Goal: Transaction & Acquisition: Purchase product/service

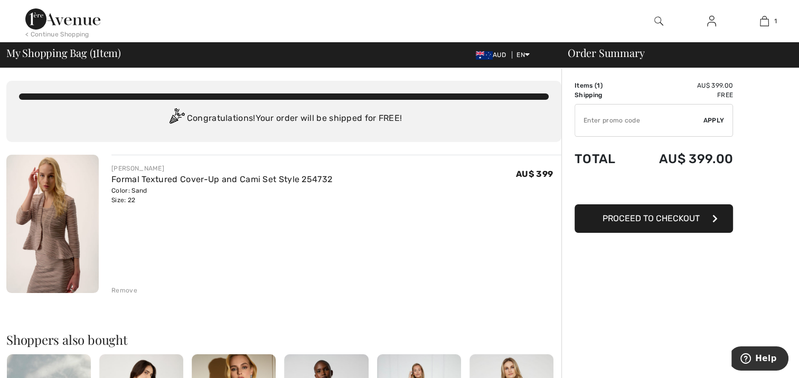
click at [727, 83] on td "AU$ 399.00" at bounding box center [682, 86] width 102 height 10
drag, startPoint x: 738, startPoint y: 86, endPoint x: 681, endPoint y: 82, distance: 56.6
click at [649, 219] on span "Proceed to Checkout" at bounding box center [651, 218] width 97 height 10
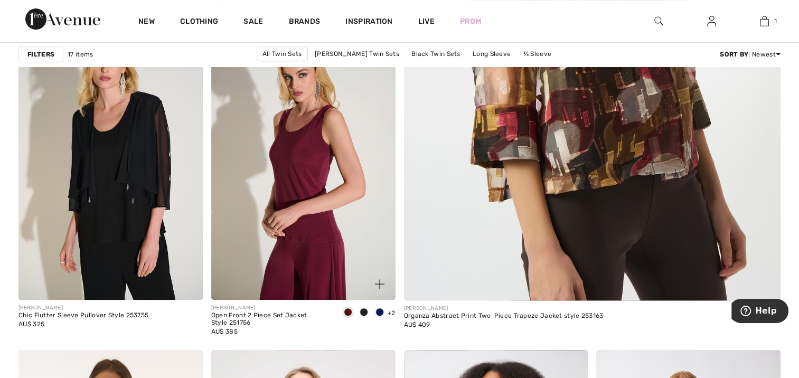
scroll to position [475, 0]
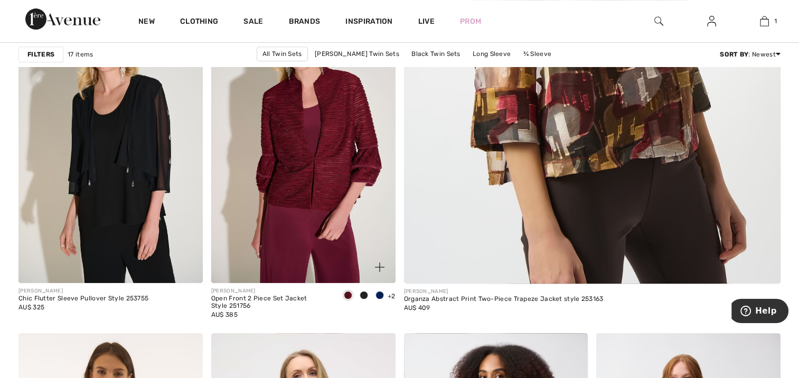
click at [380, 296] on span at bounding box center [380, 295] width 8 height 8
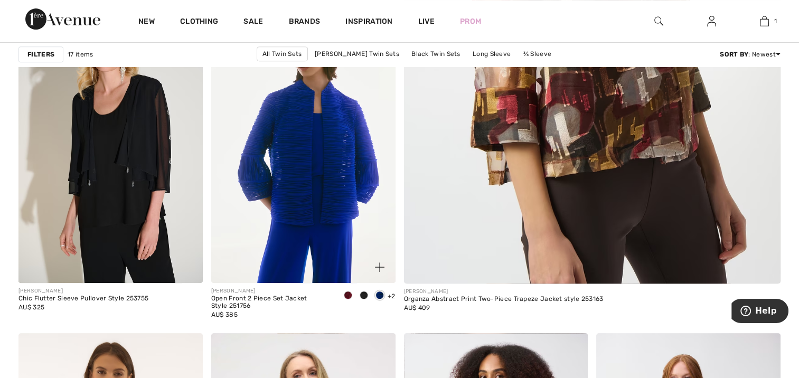
click at [389, 295] on span "+2" at bounding box center [392, 296] width 8 height 7
click at [393, 294] on span "+2" at bounding box center [392, 296] width 8 height 7
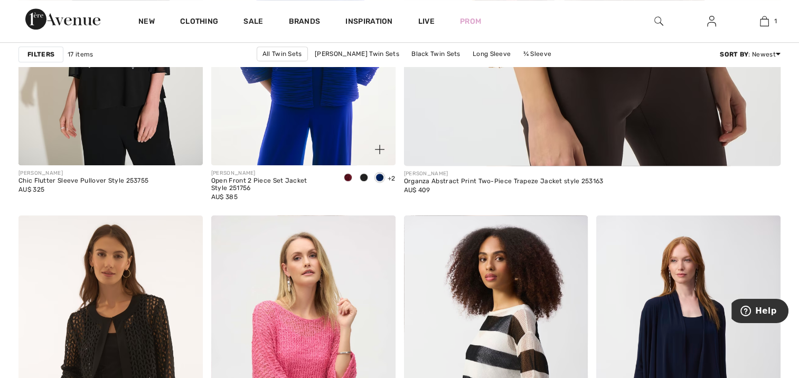
scroll to position [634, 0]
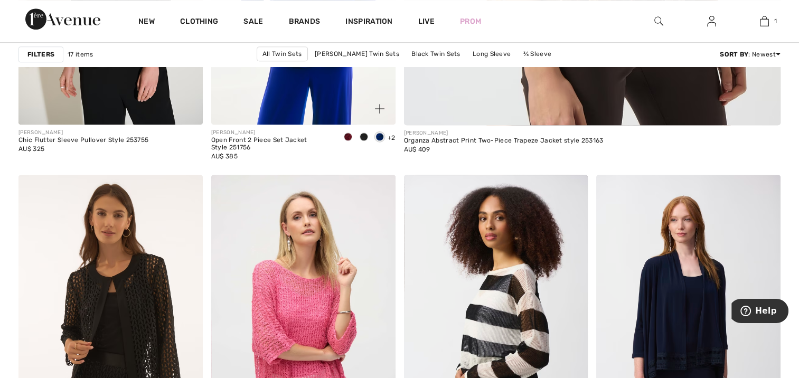
click at [393, 136] on span "+2" at bounding box center [392, 137] width 8 height 7
click at [365, 135] on span at bounding box center [364, 137] width 8 height 8
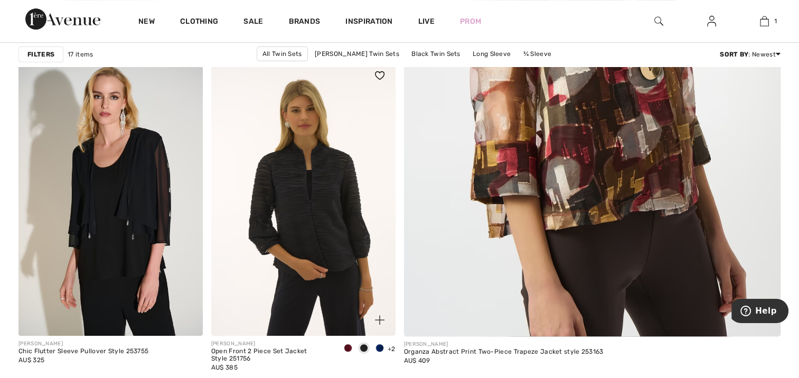
scroll to position [475, 0]
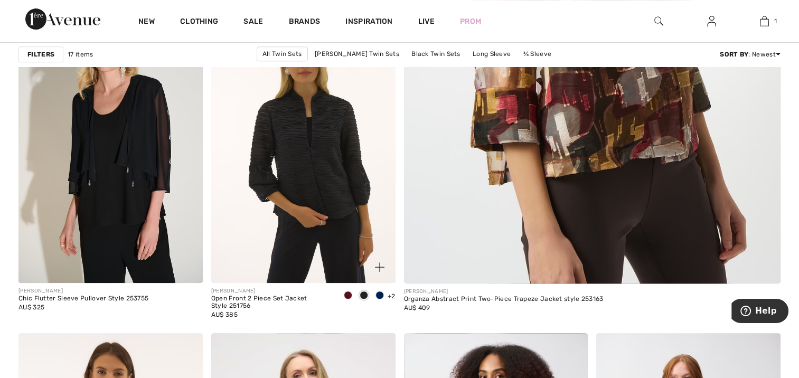
click at [234, 302] on div "Open Front 2 Piece Set Jacket Style 251756" at bounding box center [271, 302] width 120 height 15
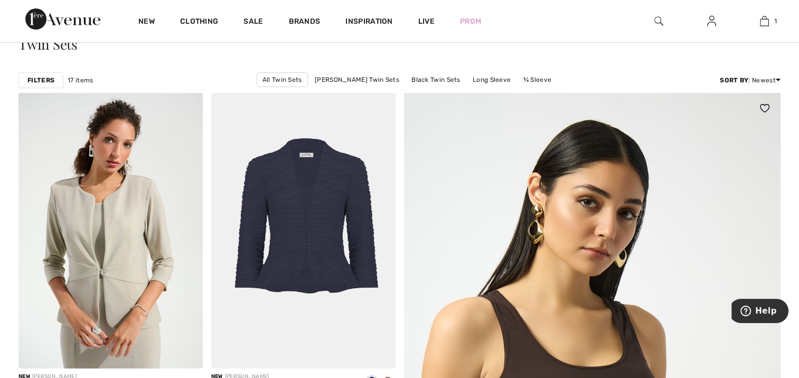
scroll to position [0, 0]
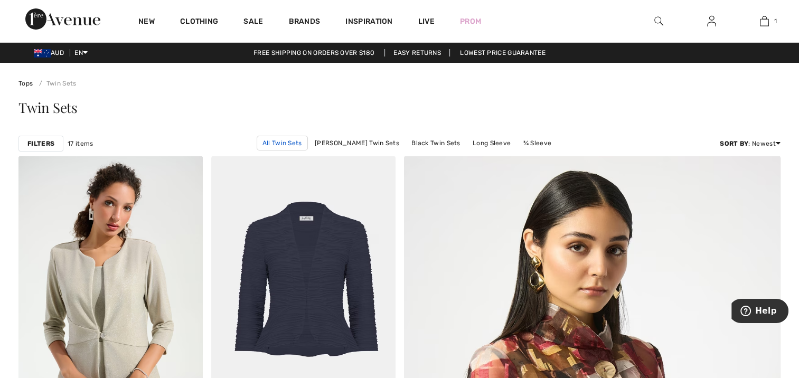
click at [288, 146] on link "All Twin Sets" at bounding box center [282, 143] width 51 height 15
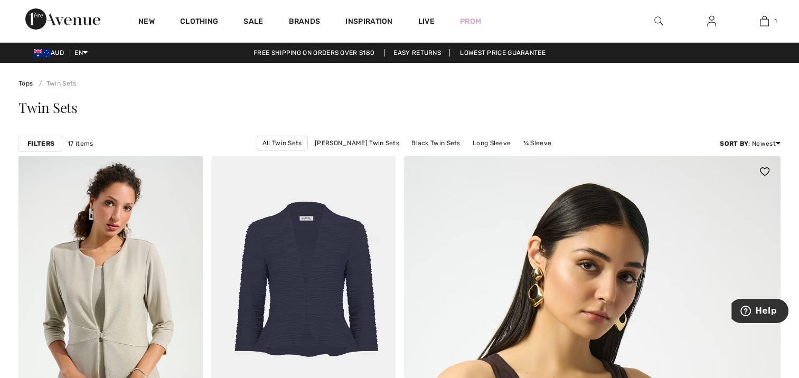
scroll to position [57, 0]
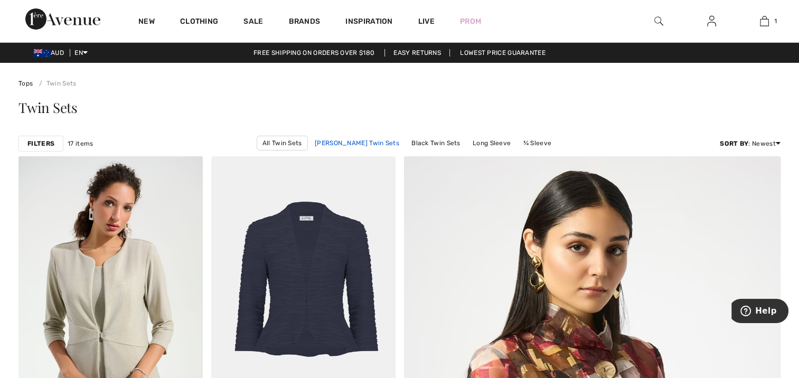
click at [346, 144] on link "[PERSON_NAME] Twin Sets" at bounding box center [356, 143] width 95 height 14
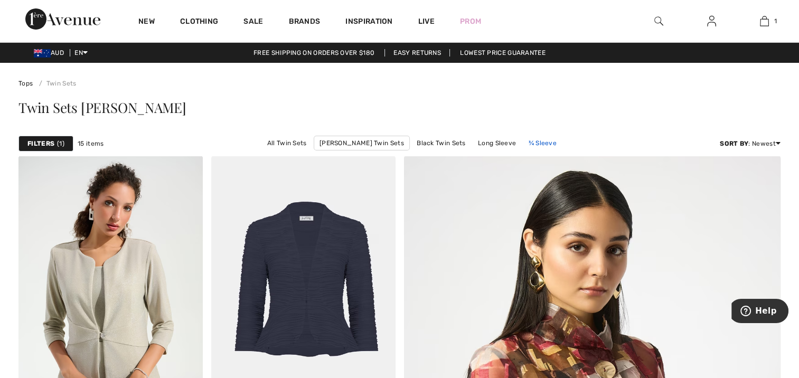
click at [532, 141] on link "¾ Sleeve" at bounding box center [542, 143] width 39 height 14
click at [537, 139] on link "¾ Sleeve" at bounding box center [542, 143] width 40 height 15
